Goal: Register for event/course

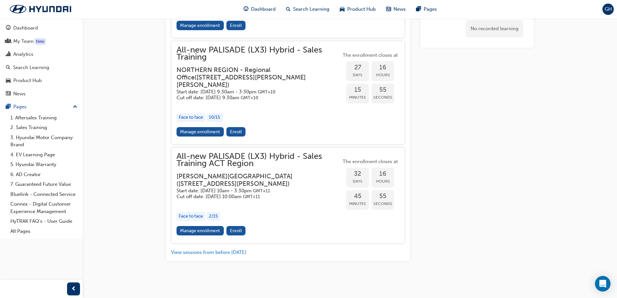
scroll to position [1521, 0]
click at [198, 228] on link "Manage enrollment" at bounding box center [200, 230] width 47 height 9
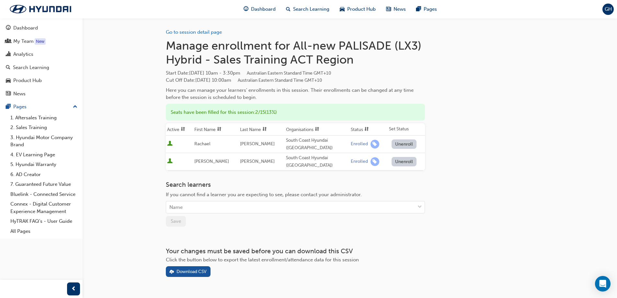
scroll to position [16, 0]
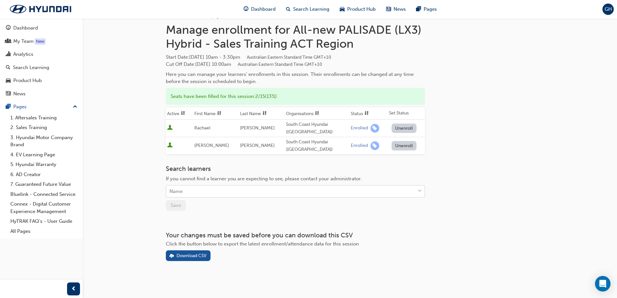
click at [420, 189] on span "down-icon" at bounding box center [420, 191] width 5 height 8
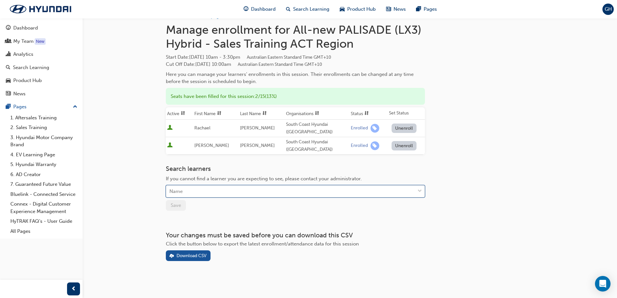
click at [419, 189] on span "down-icon" at bounding box center [420, 191] width 5 height 8
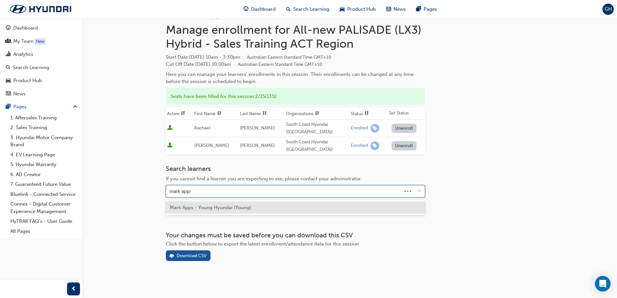
type input "mark apps"
click at [224, 207] on span "Mark Apps - Young Hyundai (Young)" at bounding box center [211, 207] width 82 height 6
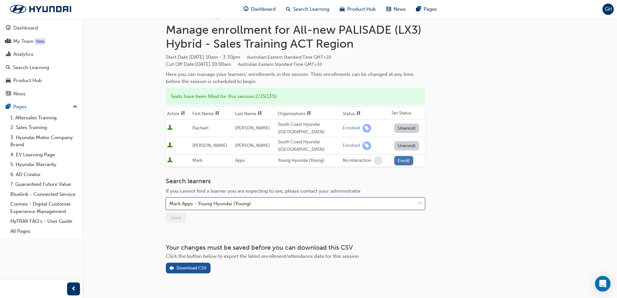
click at [397, 162] on button "Enroll" at bounding box center [403, 160] width 19 height 9
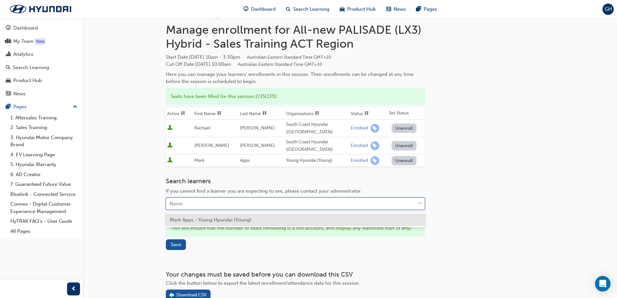
click at [218, 200] on div "Name" at bounding box center [290, 203] width 249 height 11
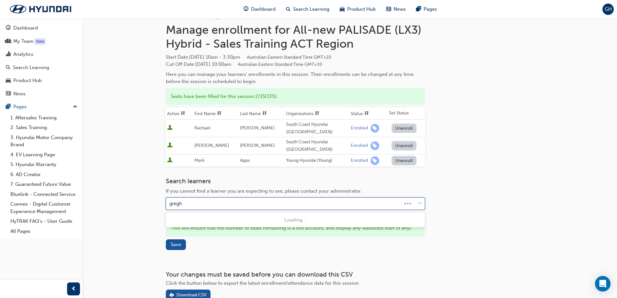
type input "[PERSON_NAME]"
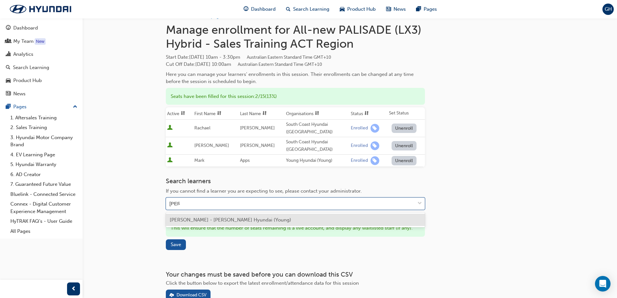
click at [216, 218] on span "[PERSON_NAME] - [PERSON_NAME] Hyundai (Young)" at bounding box center [230, 220] width 121 height 6
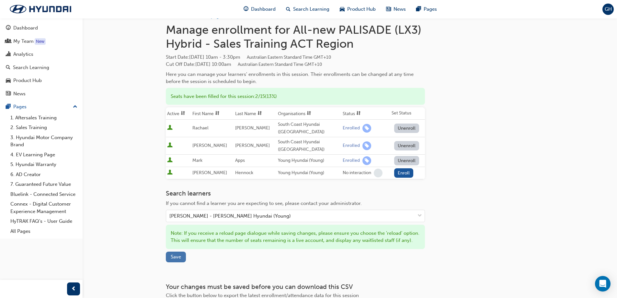
click at [174, 259] on span "Save" at bounding box center [176, 257] width 10 height 6
click at [403, 173] on button "Enroll" at bounding box center [403, 172] width 19 height 9
